Goal: Task Accomplishment & Management: Complete application form

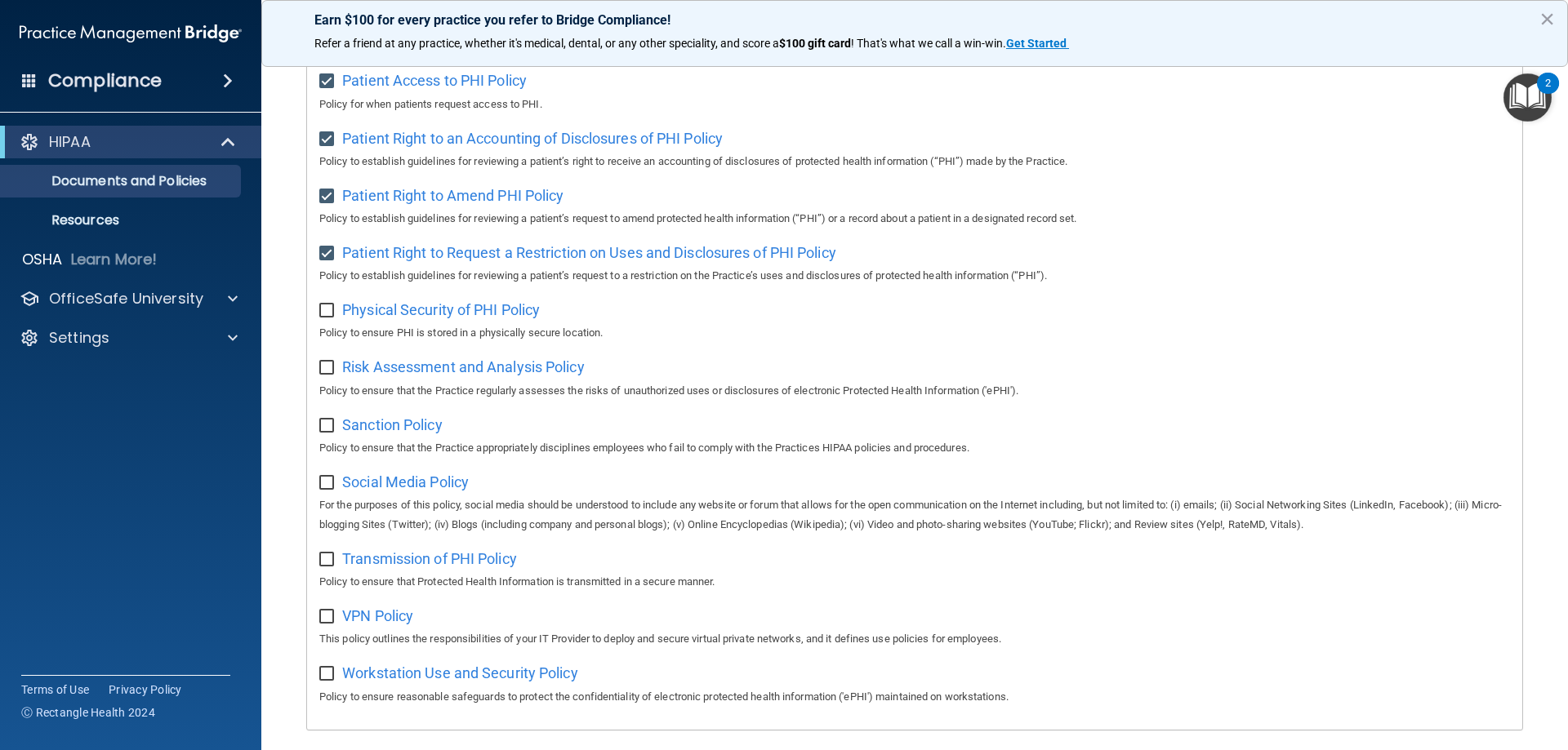
scroll to position [724, 0]
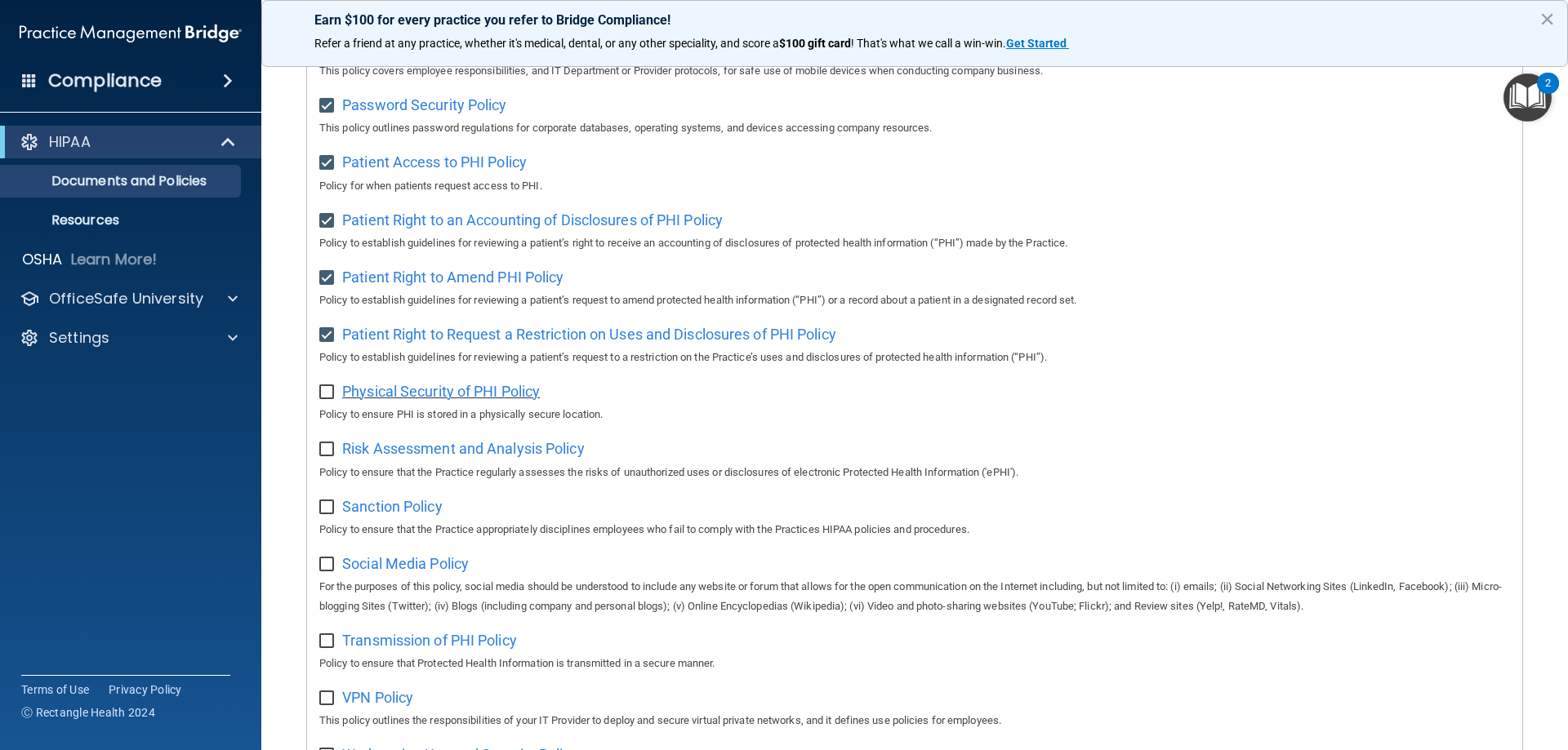
click at [432, 400] on span "Physical Security of PHI Policy" at bounding box center [441, 391] width 197 height 17
click at [335, 399] on input "checkbox" at bounding box center [329, 392] width 19 height 13
checkbox input "true"
click at [384, 458] on span "Risk Assessment and Analysis Policy" at bounding box center [464, 449] width 243 height 17
click at [325, 457] on input "checkbox" at bounding box center [329, 450] width 19 height 13
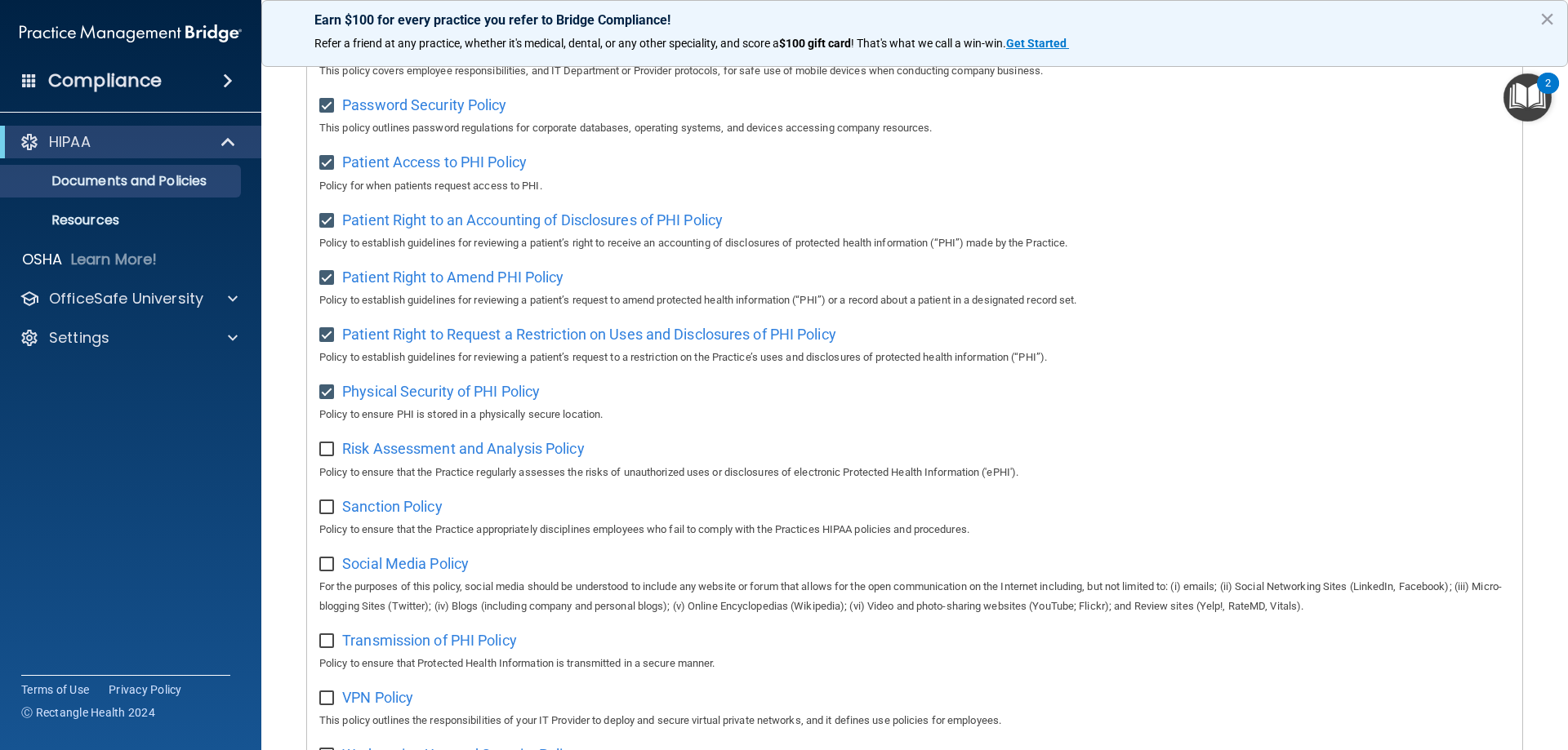
checkbox input "true"
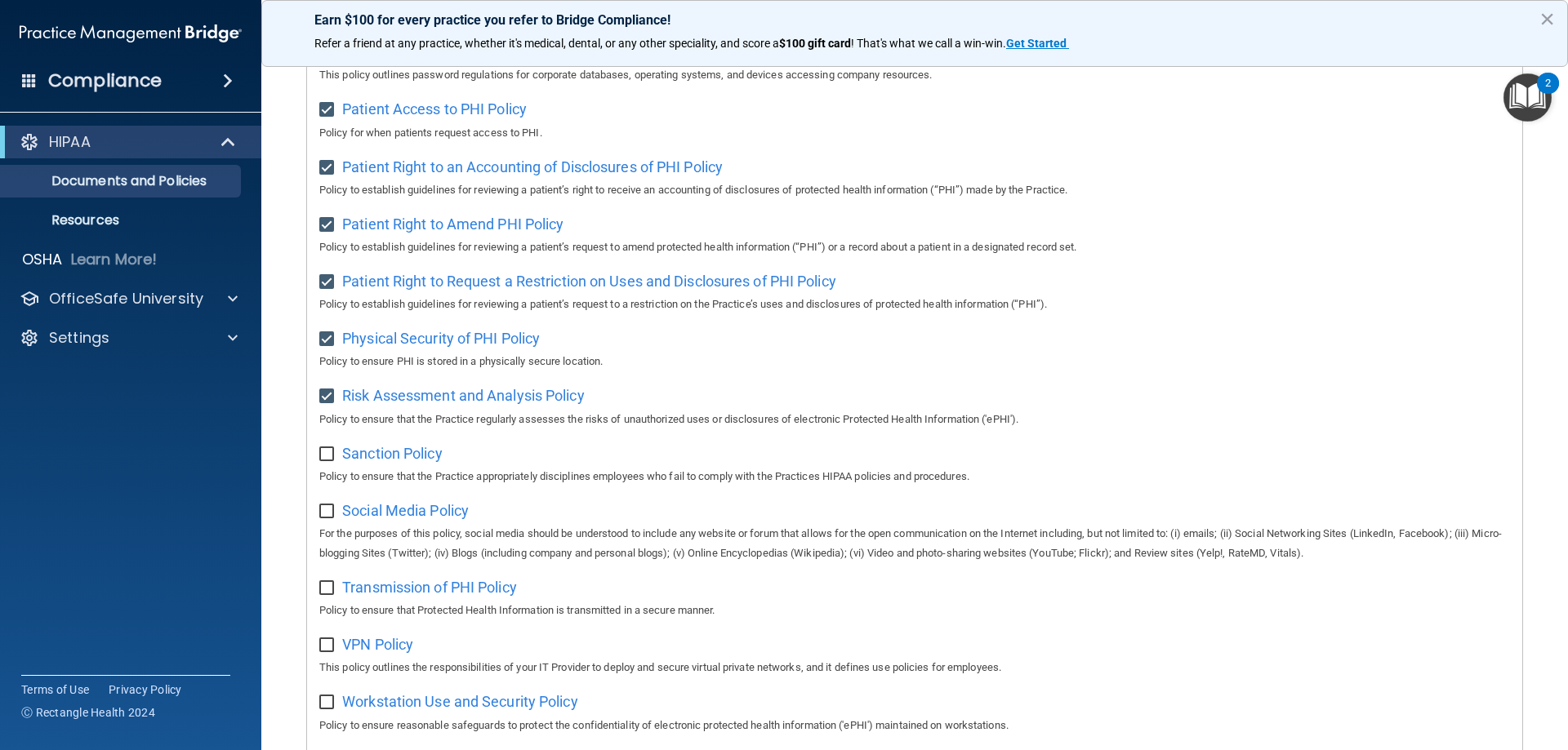
scroll to position [887, 0]
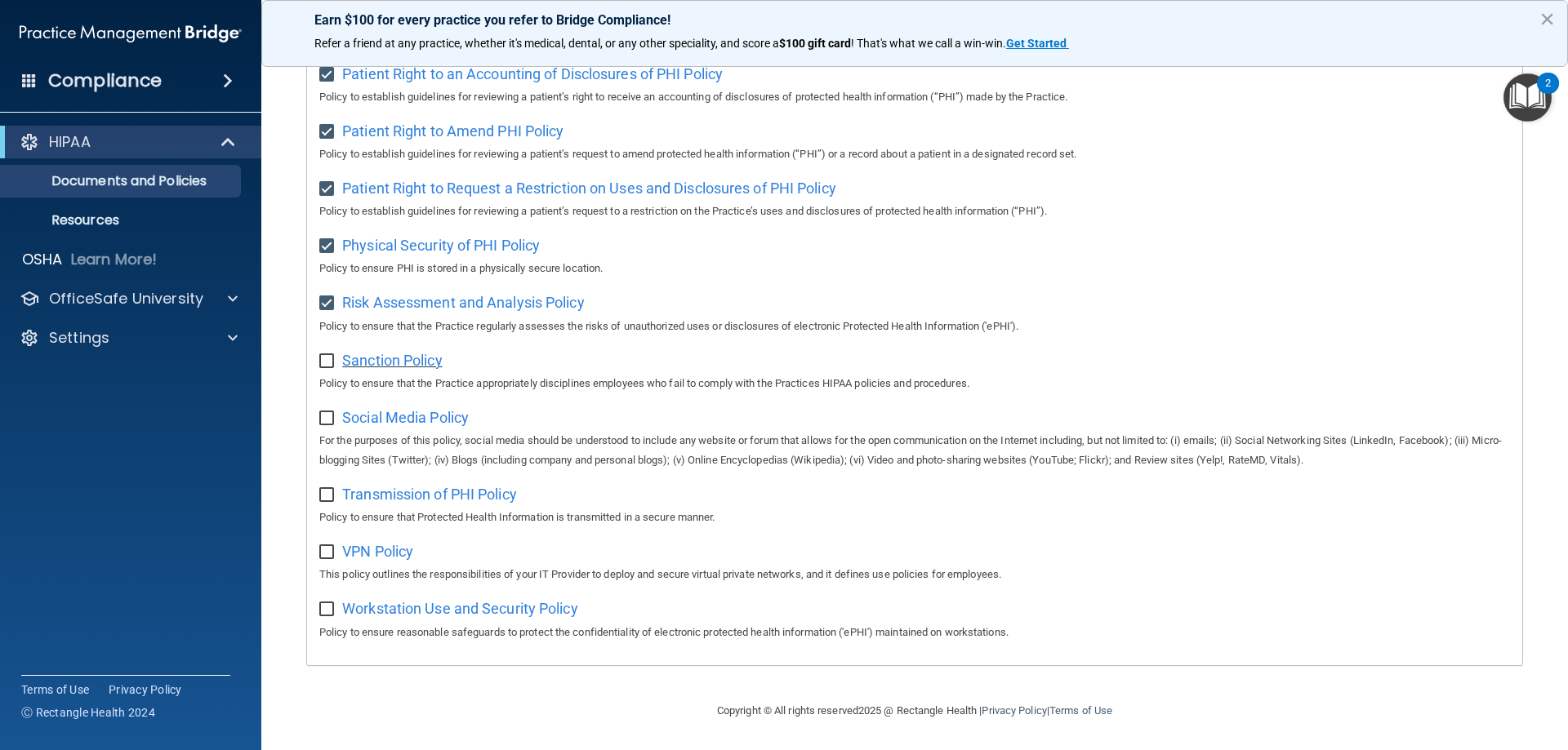
click at [372, 354] on span "Sanction Policy" at bounding box center [392, 361] width 100 height 17
click at [325, 355] on input "checkbox" at bounding box center [329, 361] width 19 height 13
checkbox input "true"
click at [375, 419] on span "Social Media Policy" at bounding box center [405, 417] width 127 height 17
click at [321, 418] on input "checkbox" at bounding box center [329, 418] width 19 height 13
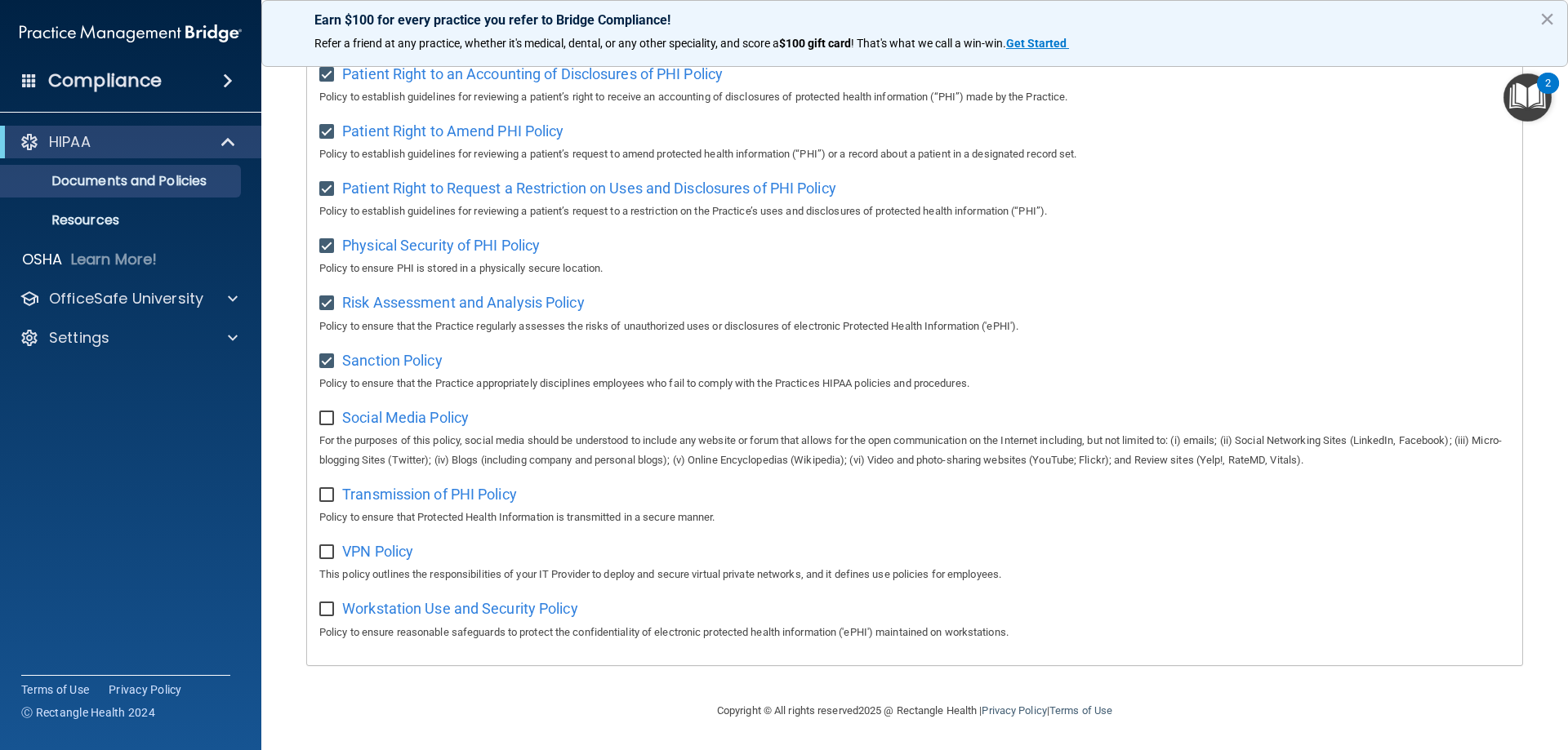
checkbox input "true"
click at [398, 493] on span "Transmission of PHI Policy" at bounding box center [430, 494] width 175 height 17
click at [327, 493] on input "checkbox" at bounding box center [329, 495] width 19 height 13
checkbox input "true"
click at [368, 547] on span "VPN Policy" at bounding box center [377, 552] width 71 height 17
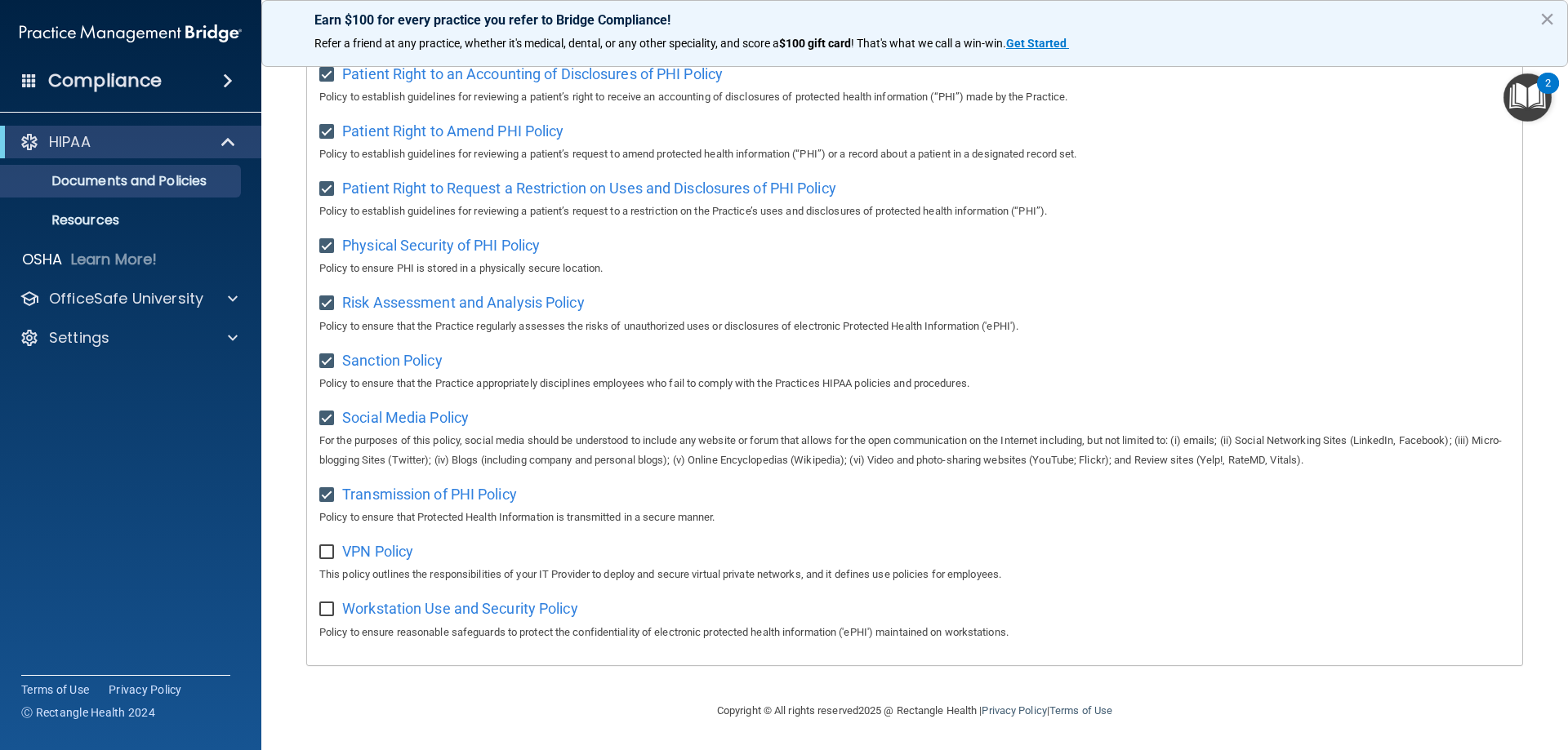
click at [329, 551] on input "checkbox" at bounding box center [329, 552] width 19 height 13
checkbox input "true"
click at [370, 611] on span "Workstation Use and Security Policy" at bounding box center [460, 609] width 236 height 17
click at [328, 610] on input "checkbox" at bounding box center [329, 609] width 19 height 13
checkbox input "true"
